Goal: Task Accomplishment & Management: Use online tool/utility

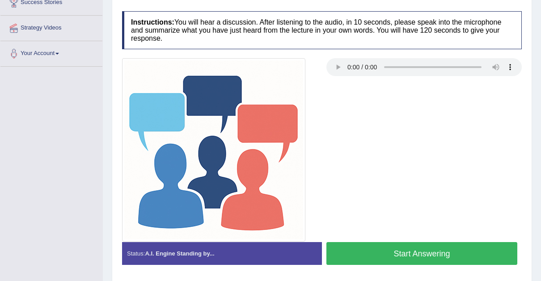
scroll to position [189, 0]
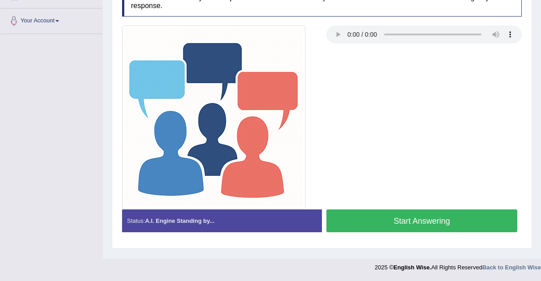
click at [405, 213] on button "Start Answering" at bounding box center [422, 220] width 191 height 23
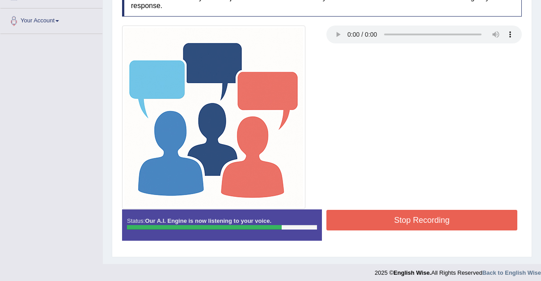
click at [405, 213] on button "Stop Recording" at bounding box center [422, 220] width 191 height 21
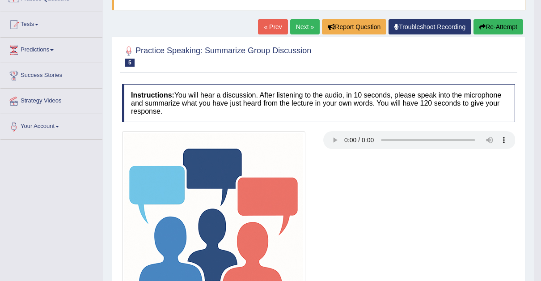
scroll to position [0, 0]
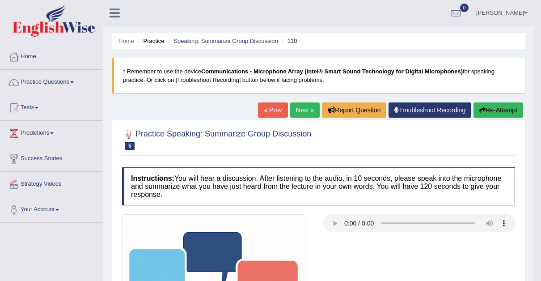
click at [302, 106] on link "Next »" at bounding box center [305, 109] width 30 height 15
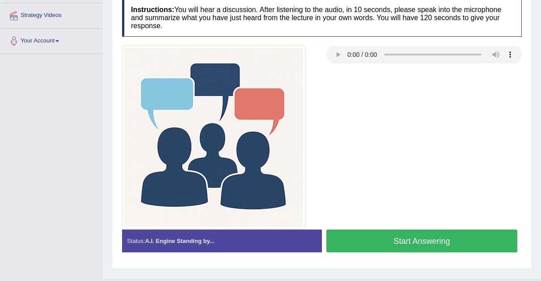
scroll to position [174, 0]
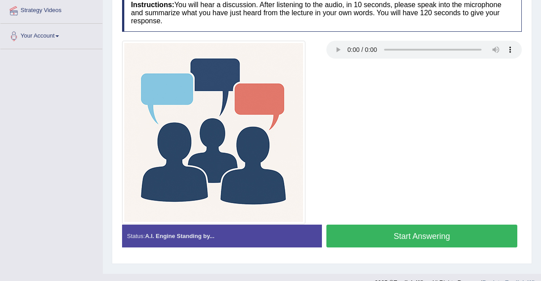
click at [414, 233] on button "Start Answering" at bounding box center [422, 236] width 191 height 23
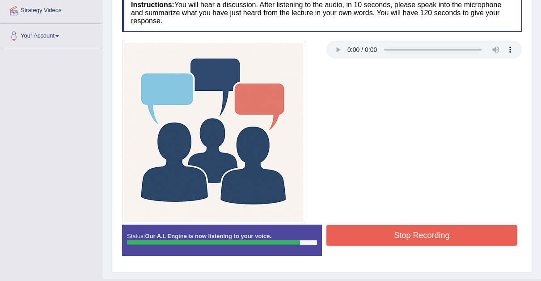
click at [414, 233] on button "Stop Recording" at bounding box center [422, 235] width 191 height 21
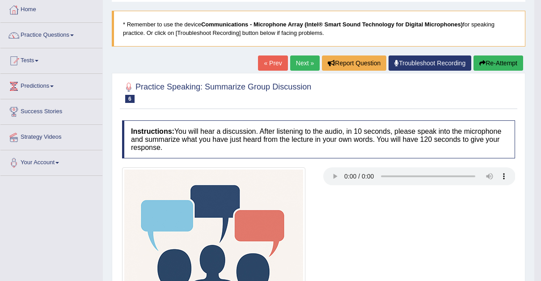
scroll to position [49, 0]
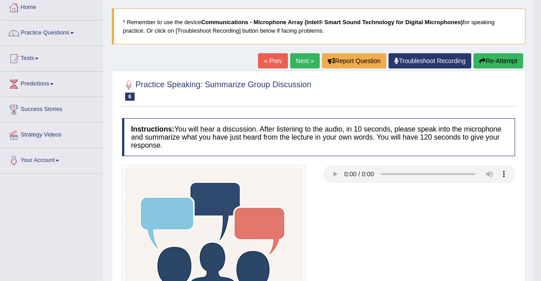
click at [304, 60] on link "Next »" at bounding box center [305, 60] width 30 height 15
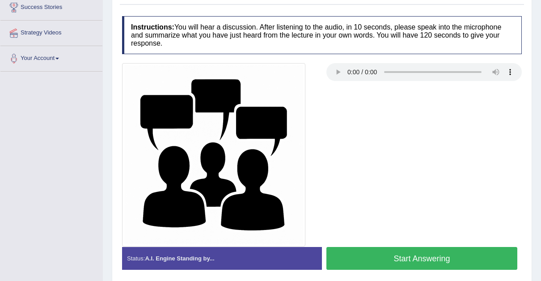
scroll to position [189, 0]
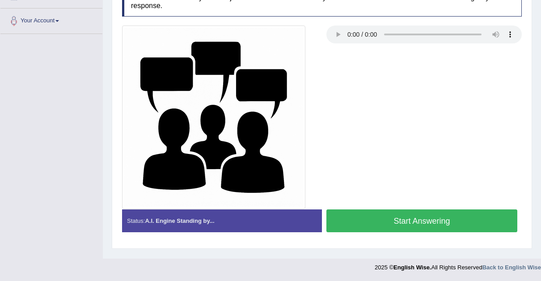
click at [418, 218] on button "Start Answering" at bounding box center [422, 220] width 191 height 23
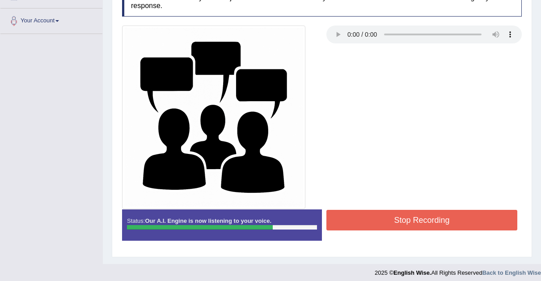
click at [418, 218] on button "Stop Recording" at bounding box center [422, 220] width 191 height 21
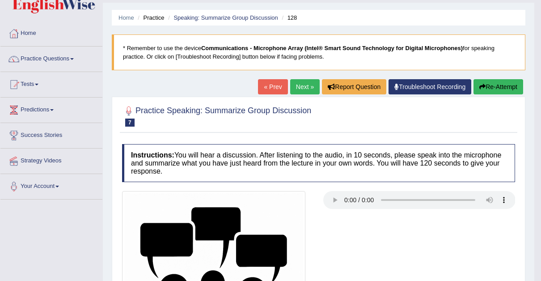
scroll to position [0, 0]
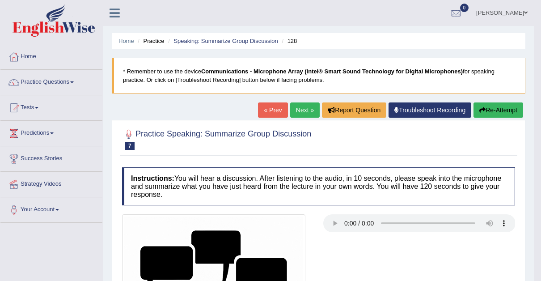
click at [74, 82] on span at bounding box center [72, 82] width 4 height 2
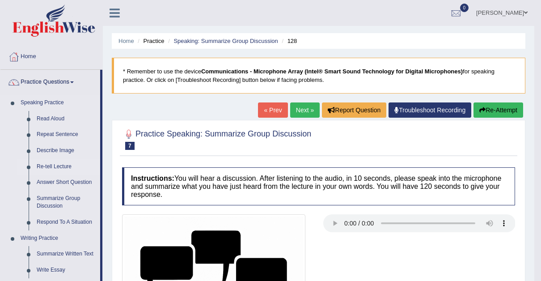
click at [57, 162] on link "Re-tell Lecture" at bounding box center [67, 167] width 68 height 16
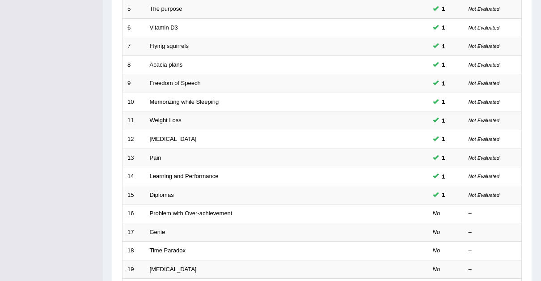
scroll to position [261, 0]
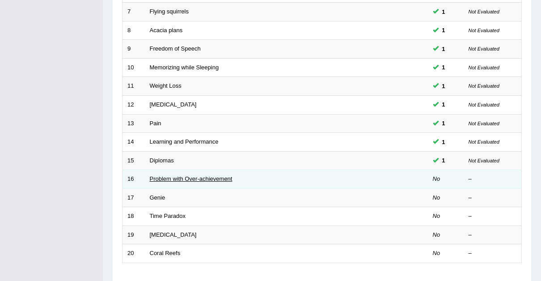
click at [173, 175] on link "Problem with Over-achievement" at bounding box center [191, 178] width 83 height 7
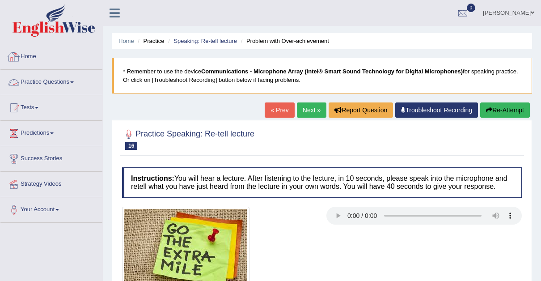
click at [38, 56] on link "Home" at bounding box center [51, 55] width 102 height 22
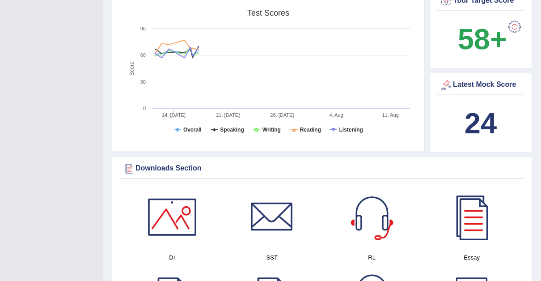
scroll to position [302, 0]
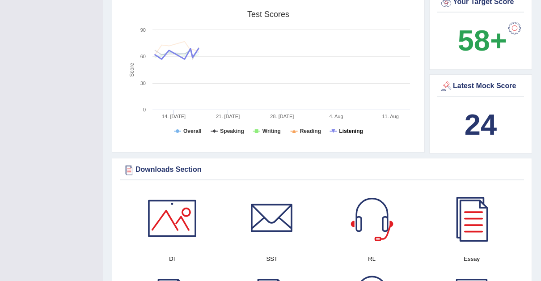
click at [350, 128] on tspan "Listening" at bounding box center [352, 131] width 24 height 6
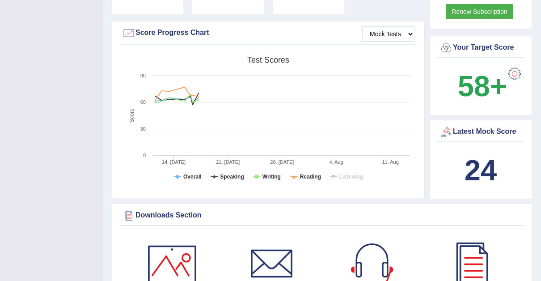
scroll to position [265, 0]
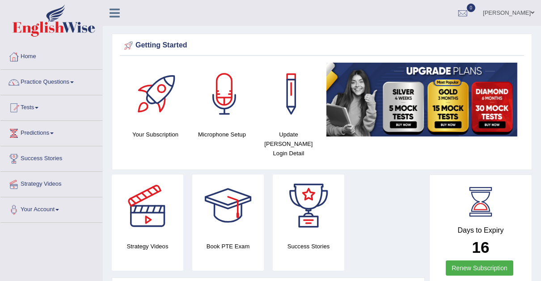
click at [535, 10] on link "[PERSON_NAME]" at bounding box center [509, 11] width 65 height 23
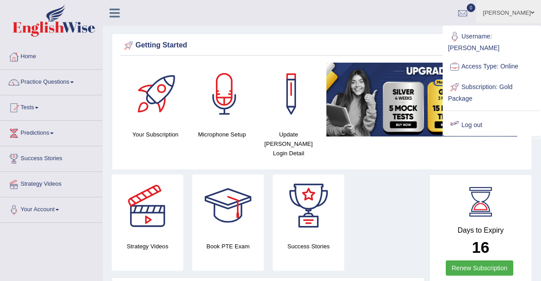
click at [468, 115] on link "Log out" at bounding box center [492, 125] width 97 height 21
